Goal: Information Seeking & Learning: Learn about a topic

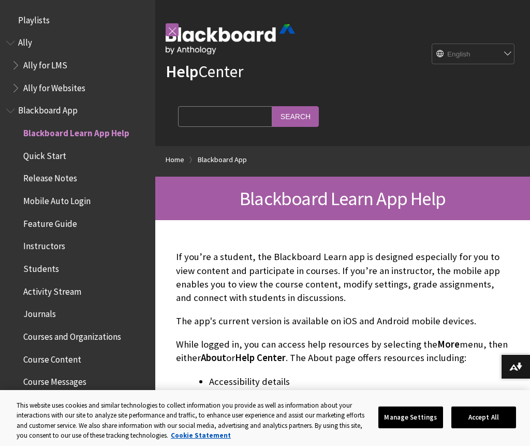
scroll to position [107, 0]
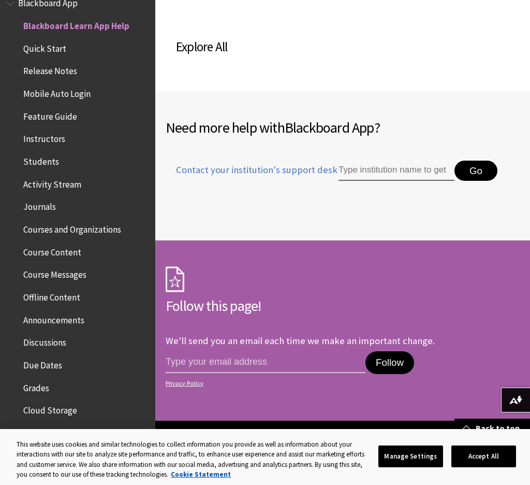
scroll to position [750, 0]
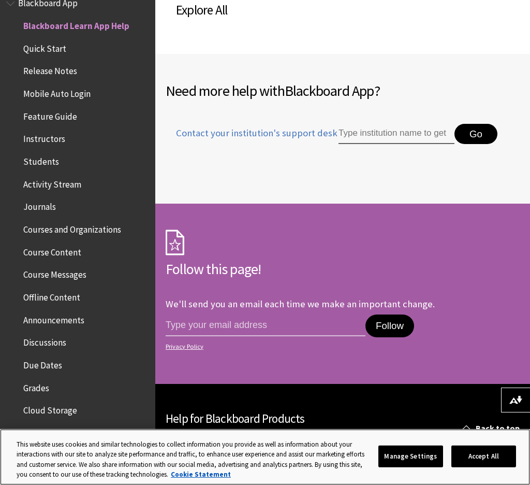
click at [489, 445] on button "Accept All" at bounding box center [484, 456] width 65 height 22
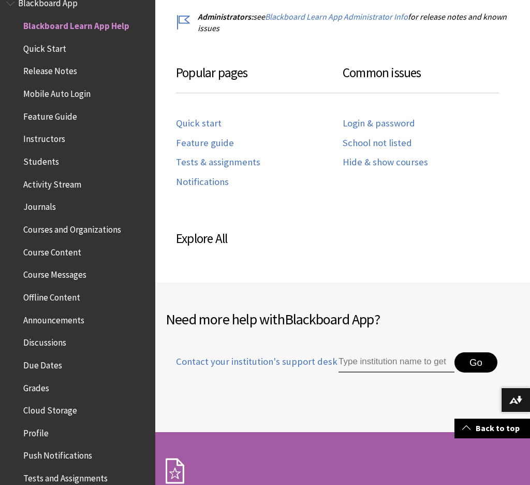
scroll to position [521, 0]
click at [53, 379] on span "Grades" at bounding box center [80, 388] width 138 height 18
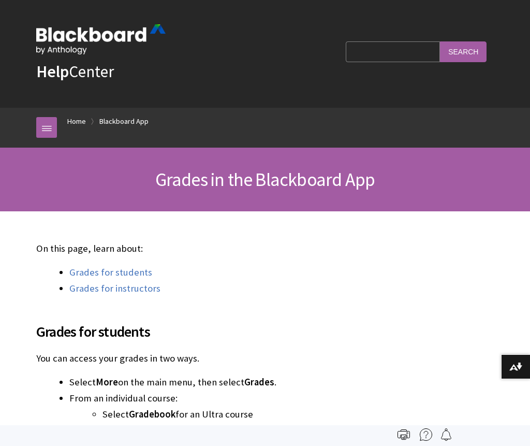
scroll to position [464, 0]
